Goal: Complete application form

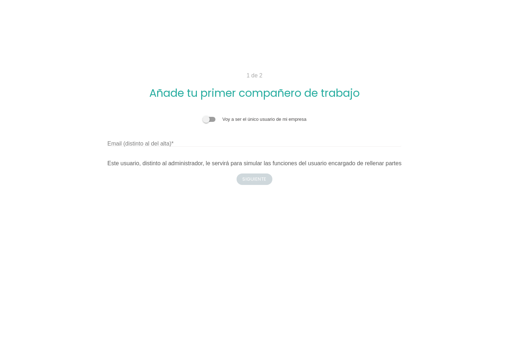
click at [206, 119] on span at bounding box center [209, 119] width 13 height 5
click at [203, 116] on input "checkbox" at bounding box center [203, 116] width 0 height 0
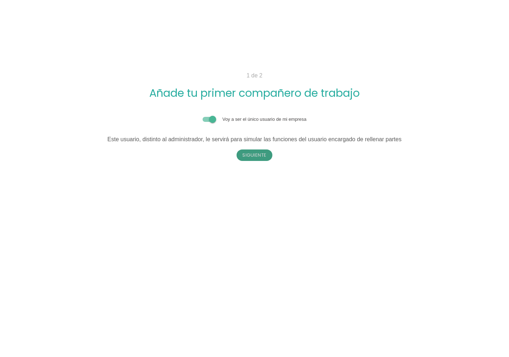
click at [244, 152] on button "Siguiente" at bounding box center [255, 154] width 36 height 11
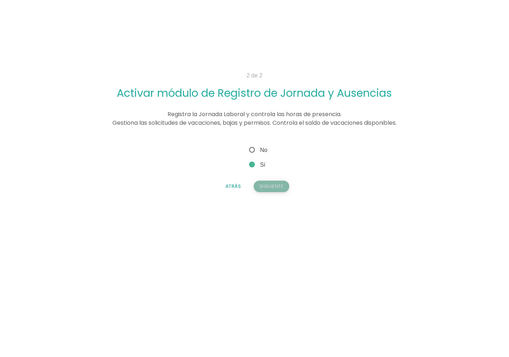
click at [263, 184] on button "Siguiente" at bounding box center [272, 186] width 36 height 11
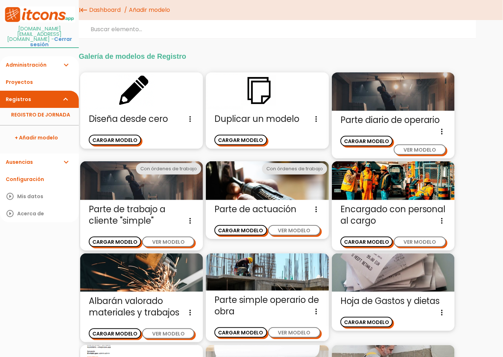
click at [54, 37] on link "Cerrar sesión" at bounding box center [51, 41] width 42 height 13
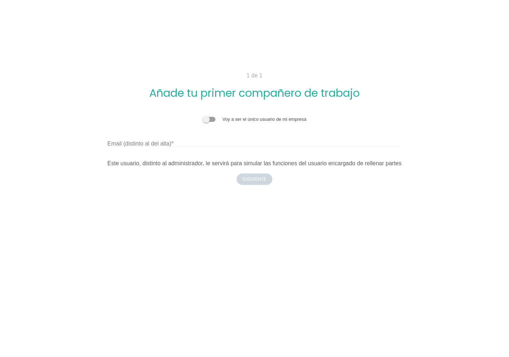
click at [212, 117] on span at bounding box center [209, 119] width 13 height 5
click at [203, 116] on input "checkbox" at bounding box center [203, 116] width 0 height 0
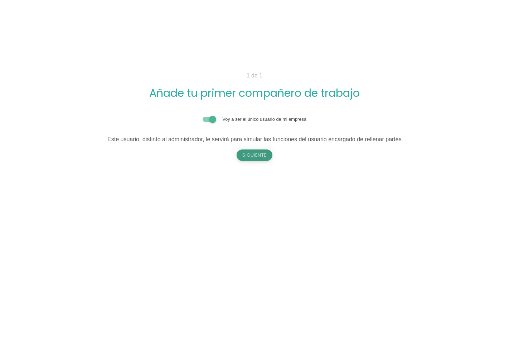
click at [248, 156] on button "Siguiente" at bounding box center [255, 154] width 36 height 11
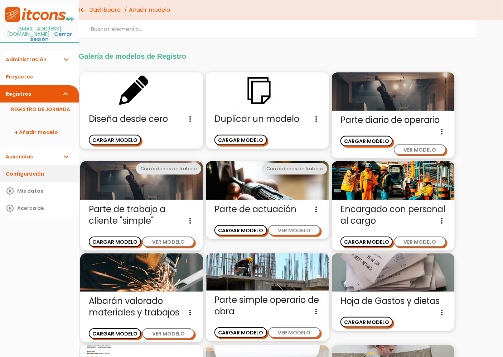
click at [37, 168] on link "Configuración" at bounding box center [39, 173] width 79 height 17
